Goal: Check status: Check status

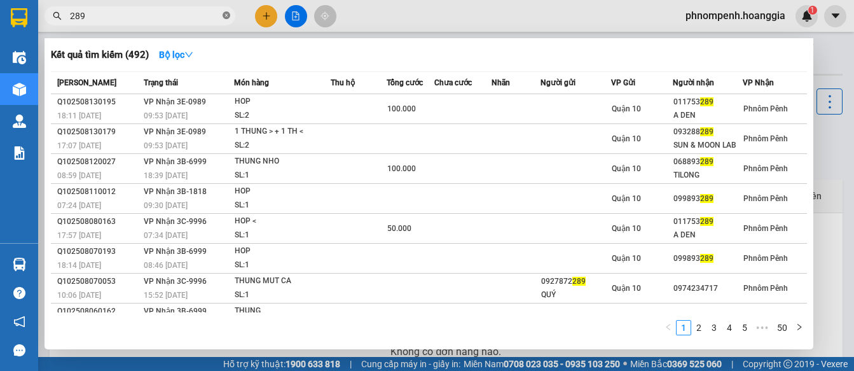
scroll to position [107, 0]
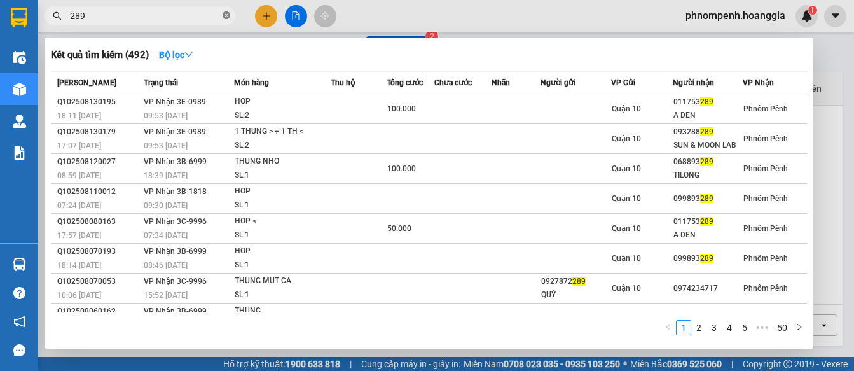
drag, startPoint x: 0, startPoint y: 0, endPoint x: 228, endPoint y: 11, distance: 227.9
type input "289"
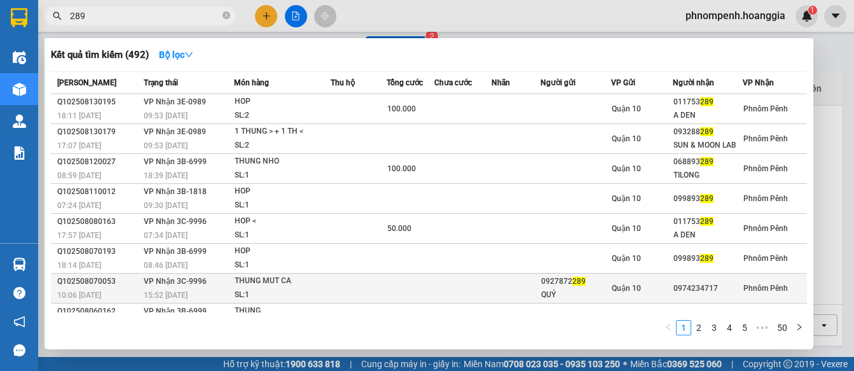
drag, startPoint x: 228, startPoint y: 11, endPoint x: 513, endPoint y: 301, distance: 406.5
click at [513, 301] on td at bounding box center [516, 288] width 49 height 30
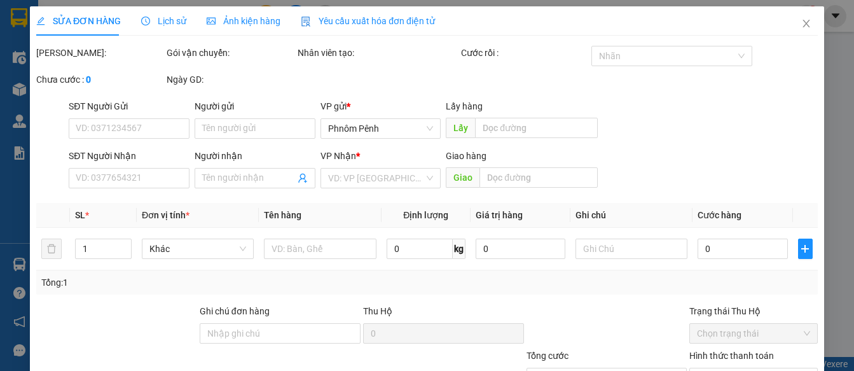
click at [222, 17] on div "SỬA ĐƠN HÀNG Lịch sử Ảnh kiện hàng Yêu cầu xuất hóa đơn điện tử Total Paid Fee …" at bounding box center [427, 185] width 854 height 371
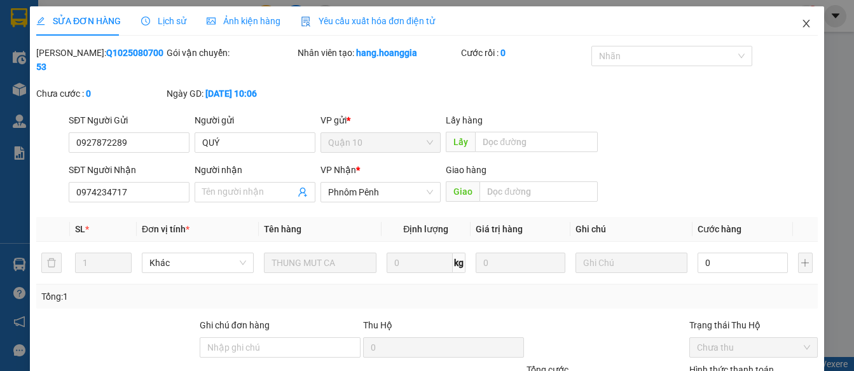
type input "0927872289"
type input "QUÝ"
type input "0974234717"
click at [801, 27] on icon "close" at bounding box center [806, 23] width 10 height 10
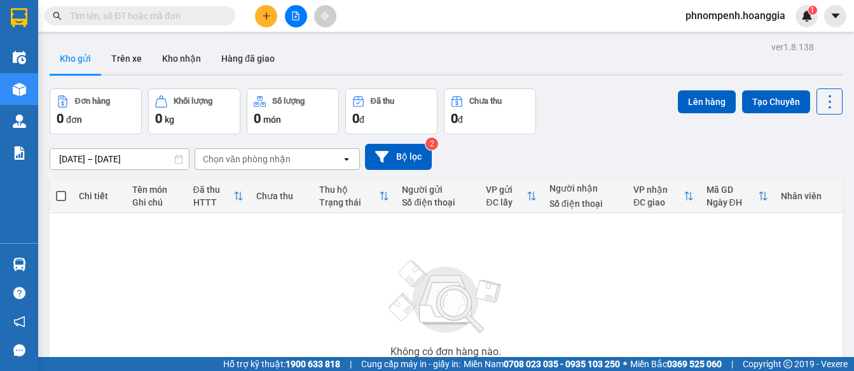
click at [188, 18] on input "text" at bounding box center [145, 16] width 150 height 14
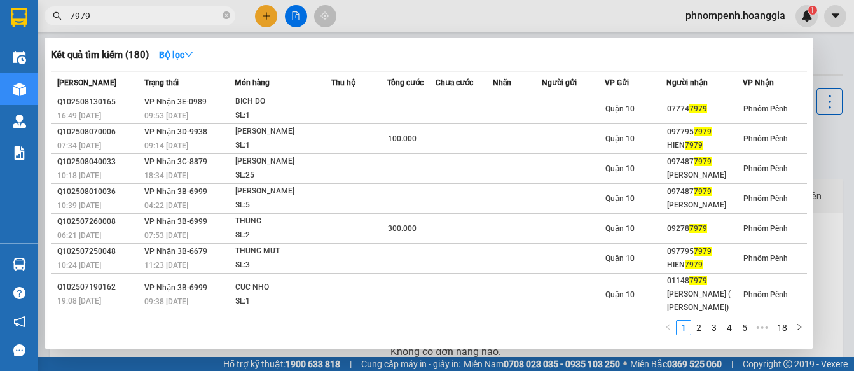
click at [191, 24] on span "7979" at bounding box center [140, 15] width 191 height 19
type input "7979"
click at [191, 25] on span "7979" at bounding box center [140, 15] width 191 height 19
click at [225, 17] on icon "close-circle" at bounding box center [227, 15] width 8 height 8
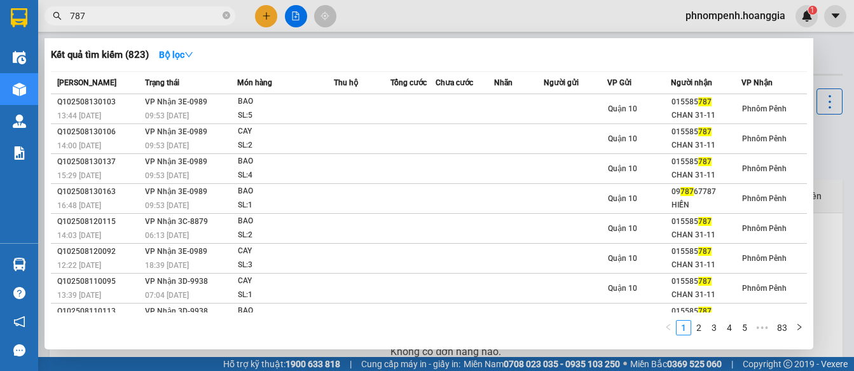
type input "787"
click at [293, 25] on div at bounding box center [427, 185] width 854 height 371
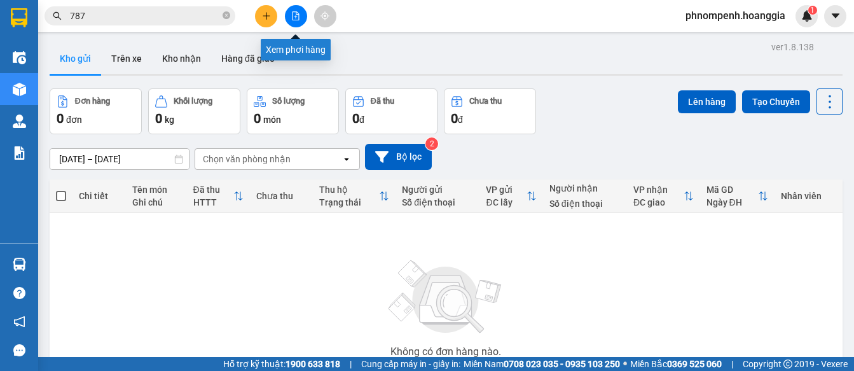
click at [295, 22] on button at bounding box center [296, 16] width 22 height 22
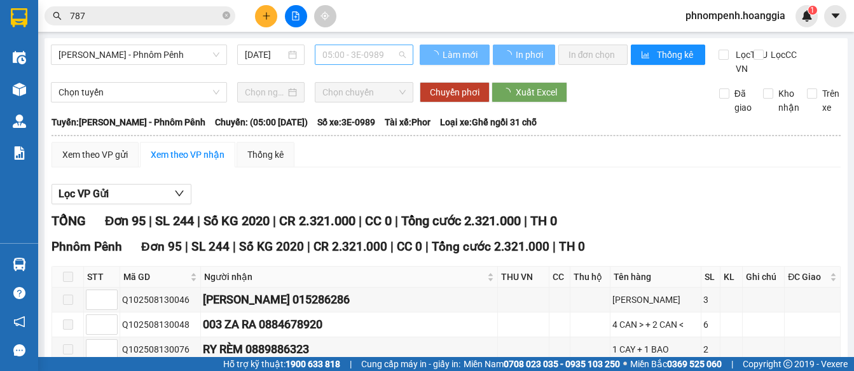
click at [395, 52] on span "05:00 - 3E-0989" at bounding box center [363, 54] width 83 height 19
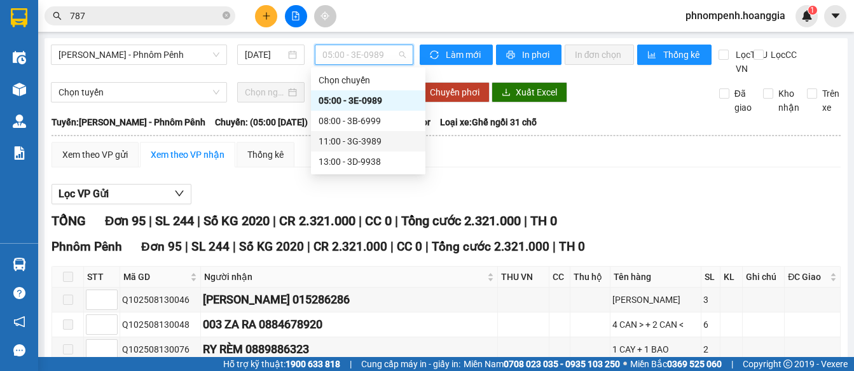
click at [373, 147] on div "11:00 - 3G-3989" at bounding box center [368, 141] width 99 height 14
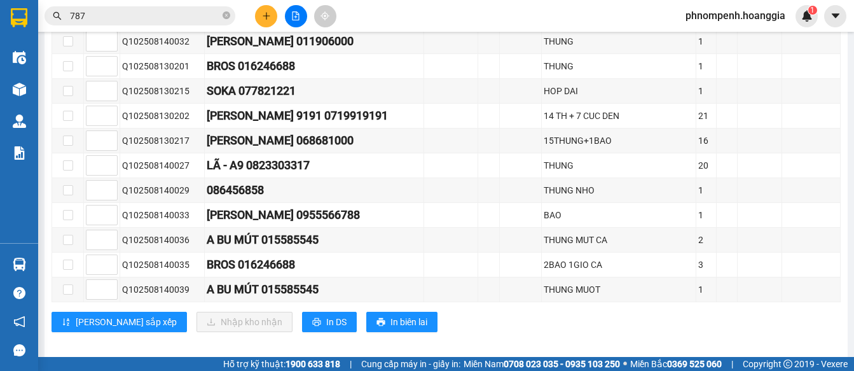
scroll to position [717, 0]
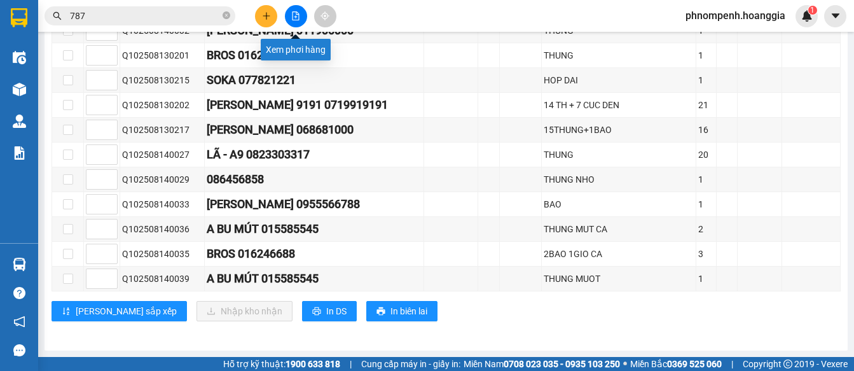
click at [299, 20] on button at bounding box center [296, 16] width 22 height 22
click at [299, 18] on icon "file-add" at bounding box center [296, 15] width 7 height 9
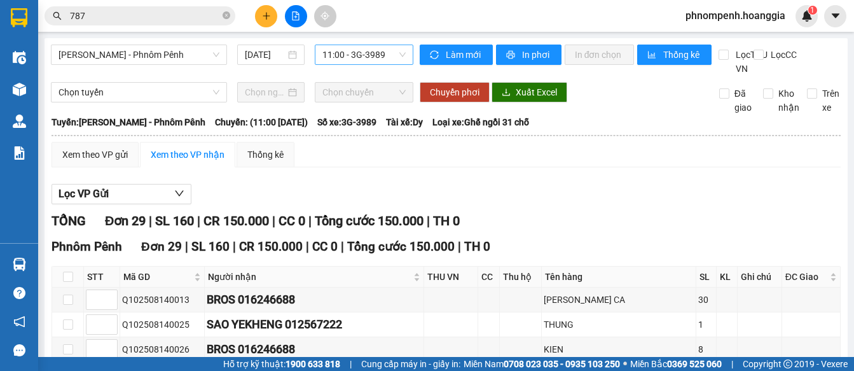
click at [390, 52] on span "11:00 - 3G-3989" at bounding box center [363, 54] width 83 height 19
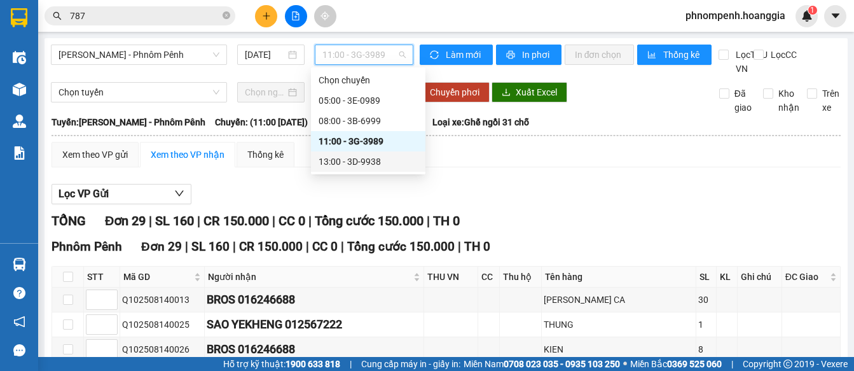
click at [362, 163] on div "13:00 - 3D-9938" at bounding box center [368, 162] width 99 height 14
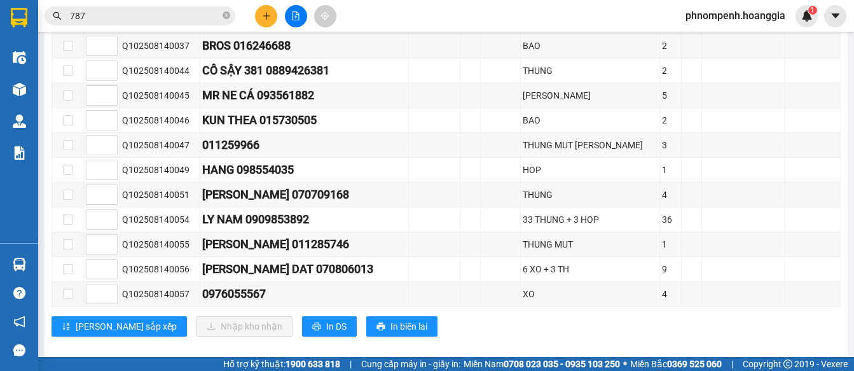
scroll to position [829, 0]
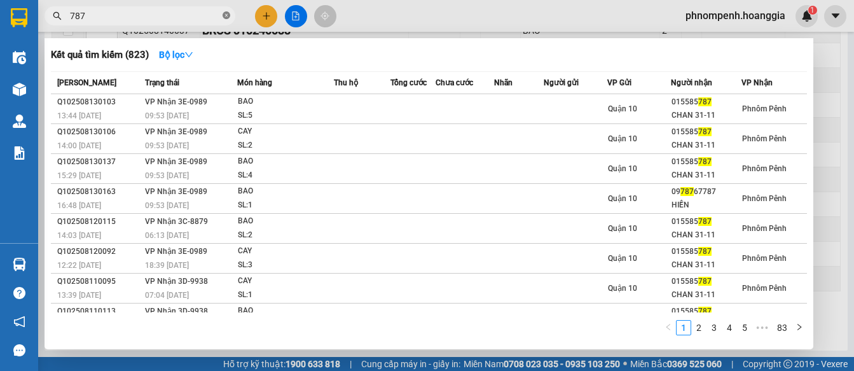
click at [227, 16] on icon "close-circle" at bounding box center [227, 15] width 8 height 8
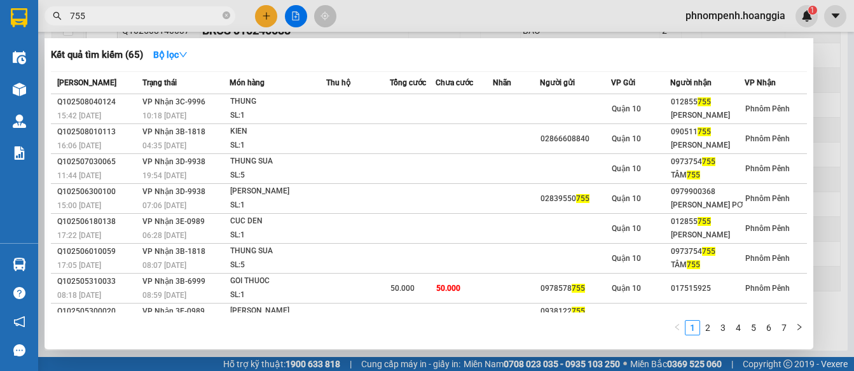
type input "755"
click at [220, 17] on span "755" at bounding box center [140, 15] width 191 height 19
click at [227, 17] on icon "close-circle" at bounding box center [227, 15] width 8 height 8
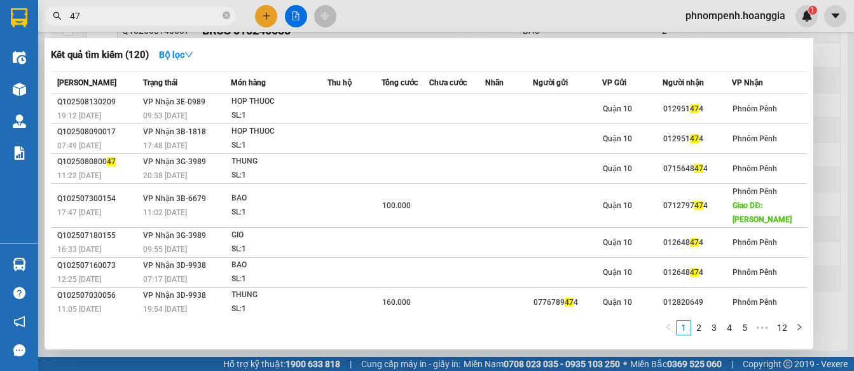
type input "4"
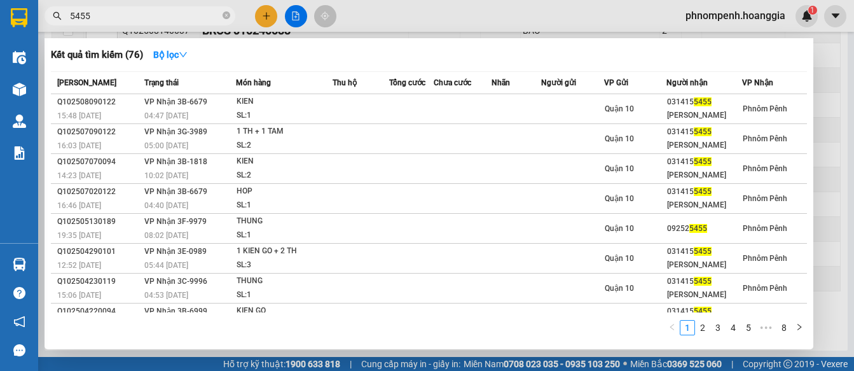
type input "5455"
click at [415, 41] on div "Kết quả [PERSON_NAME] ( 76 ) Bộ lọc Mã ĐH Trạng thái Món hàng Thu hộ Tổng [PERS…" at bounding box center [429, 193] width 769 height 311
click at [223, 13] on icon "close-circle" at bounding box center [227, 15] width 8 height 8
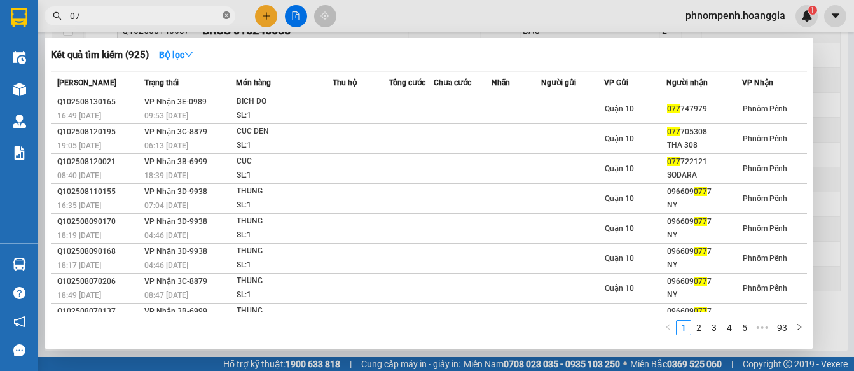
type input "0"
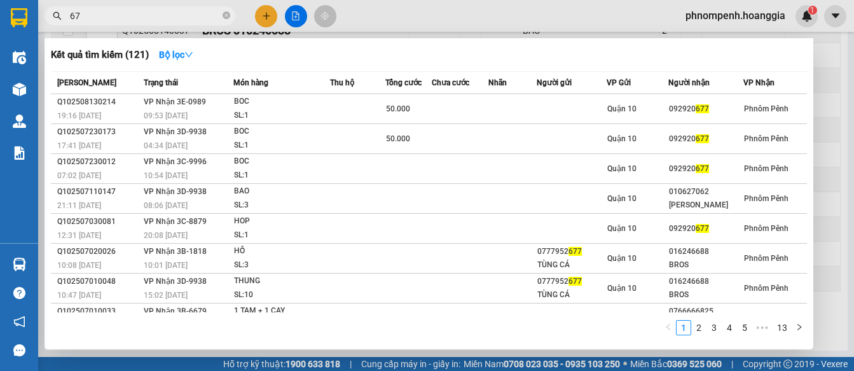
type input "6"
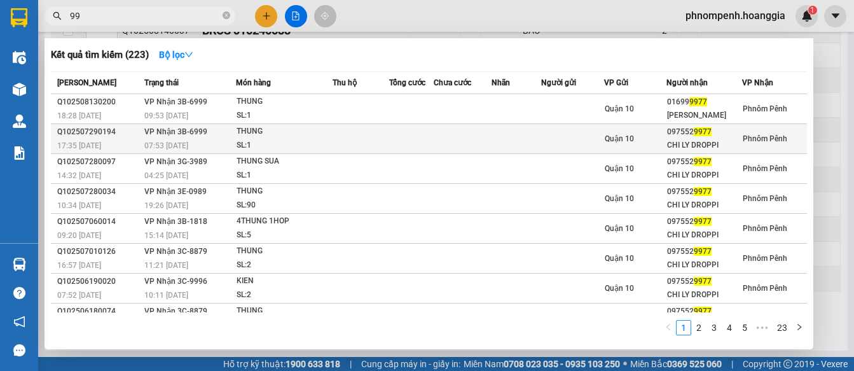
type input "9"
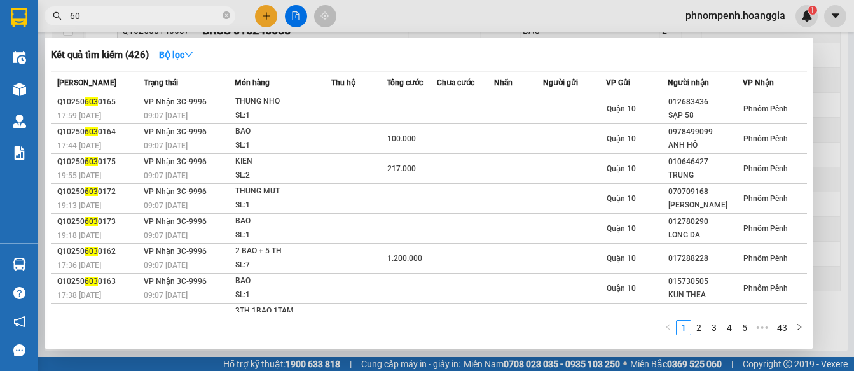
type input "6"
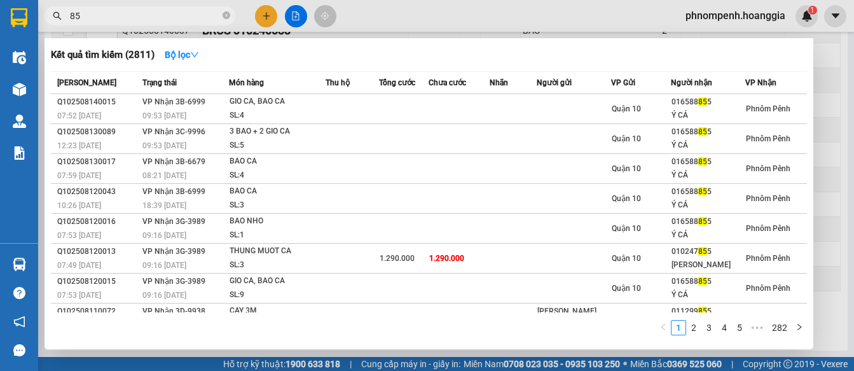
type input "8"
type input "993"
